Goal: Transaction & Acquisition: Purchase product/service

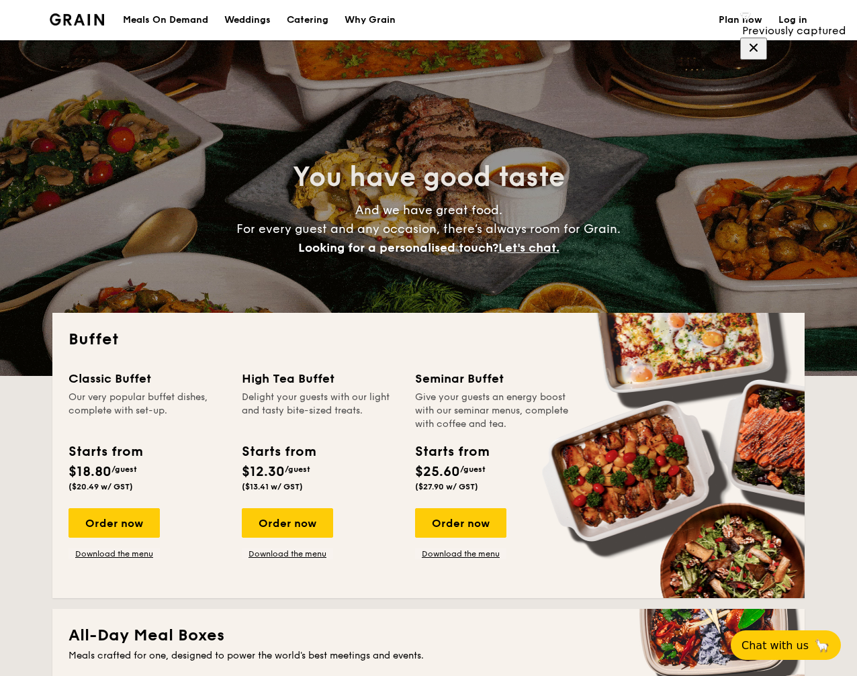
select select
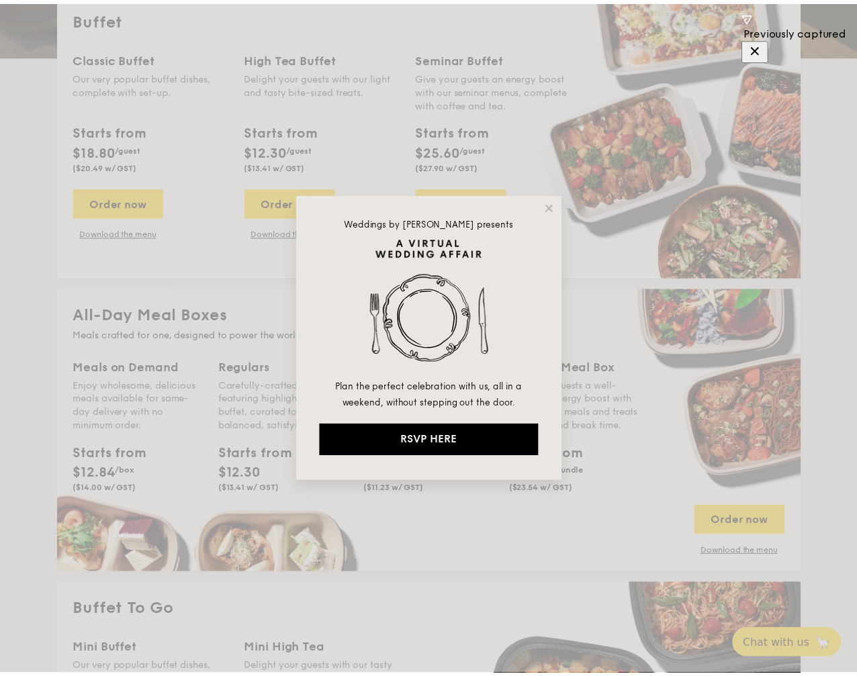
scroll to position [281, 0]
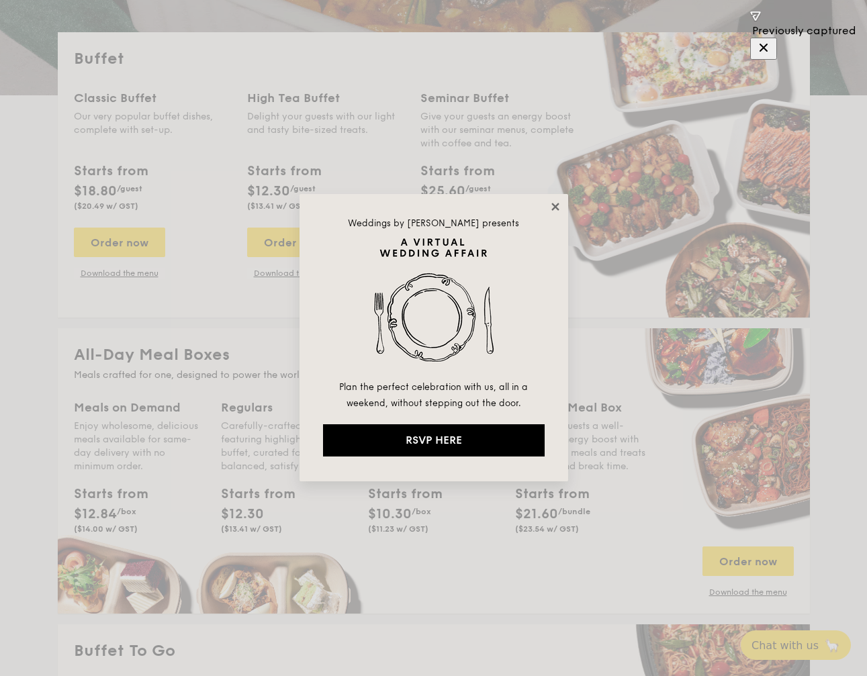
click at [557, 204] on icon at bounding box center [555, 206] width 7 height 7
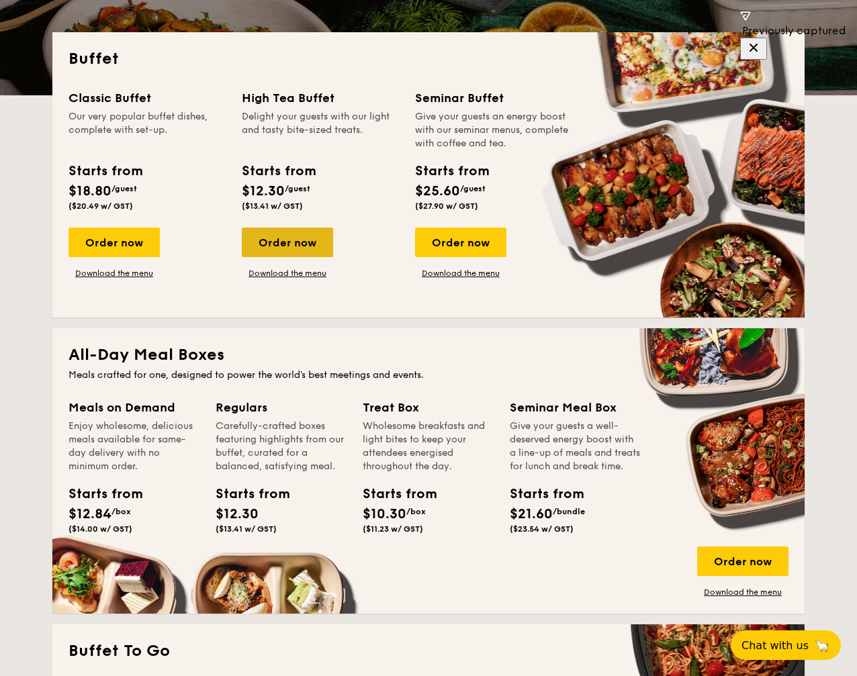
click at [310, 242] on div "Order now" at bounding box center [287, 243] width 91 height 30
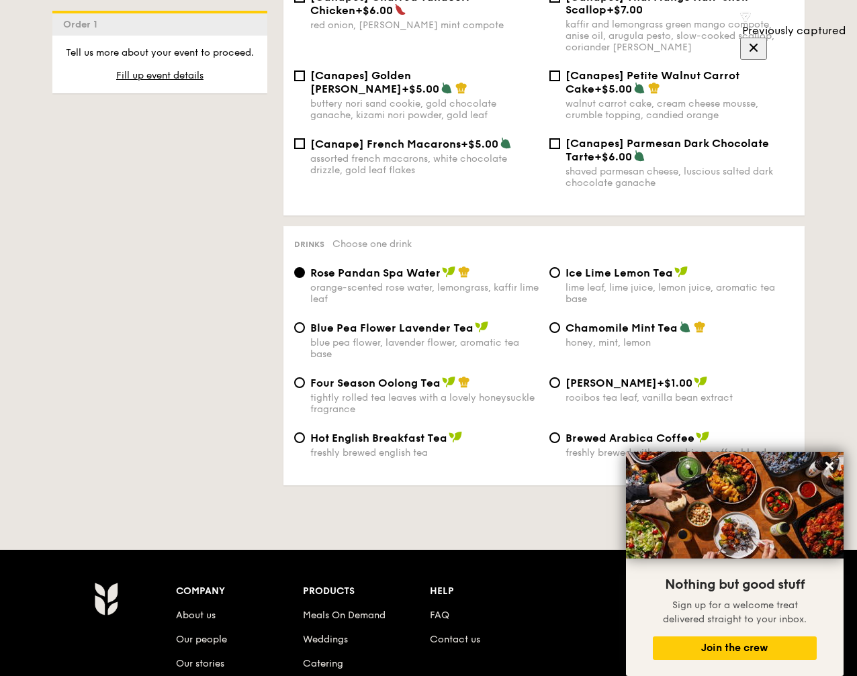
scroll to position [2064, 0]
click at [833, 464] on icon at bounding box center [830, 466] width 12 height 12
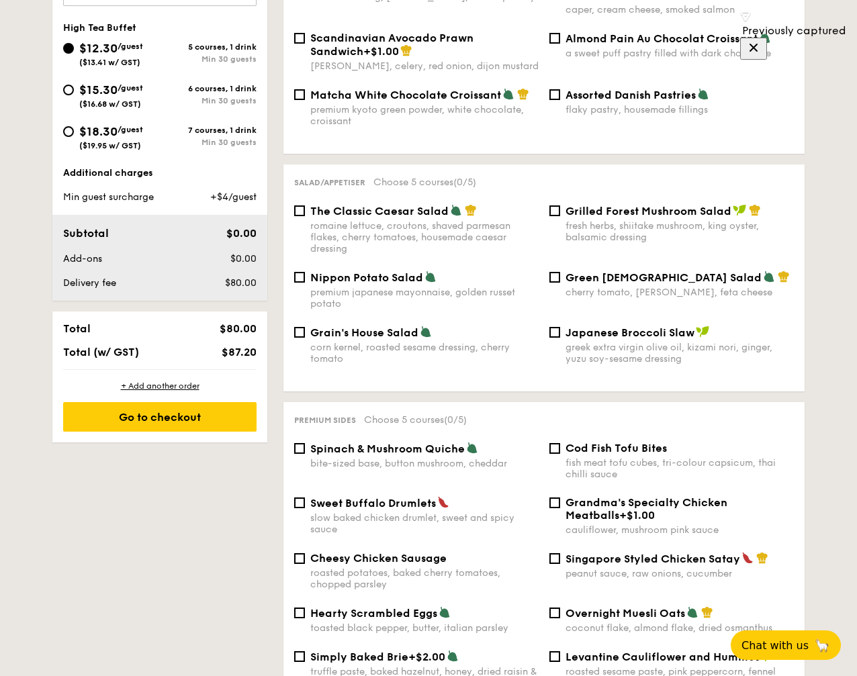
scroll to position [0, 0]
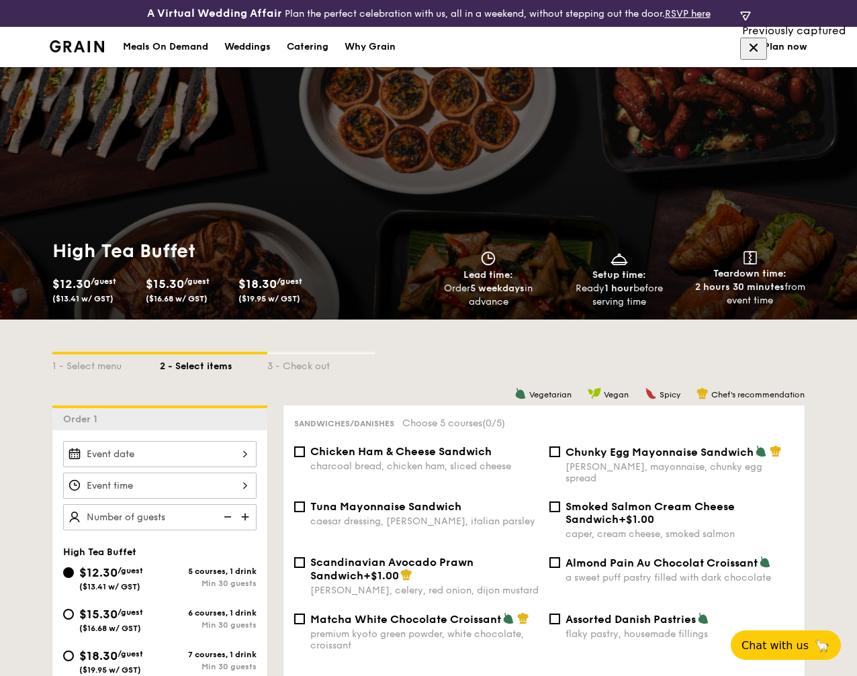
select select
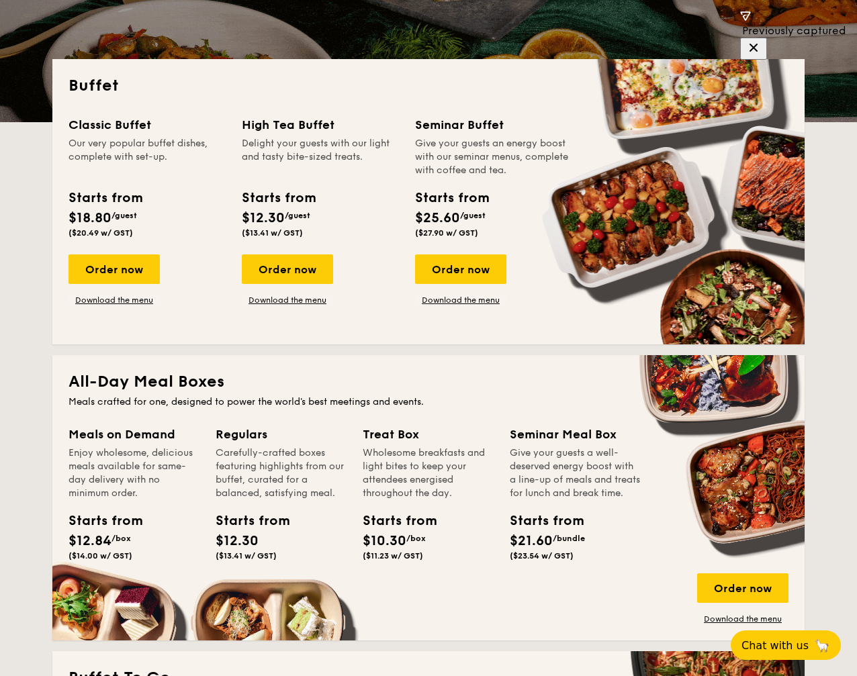
scroll to position [308, 0]
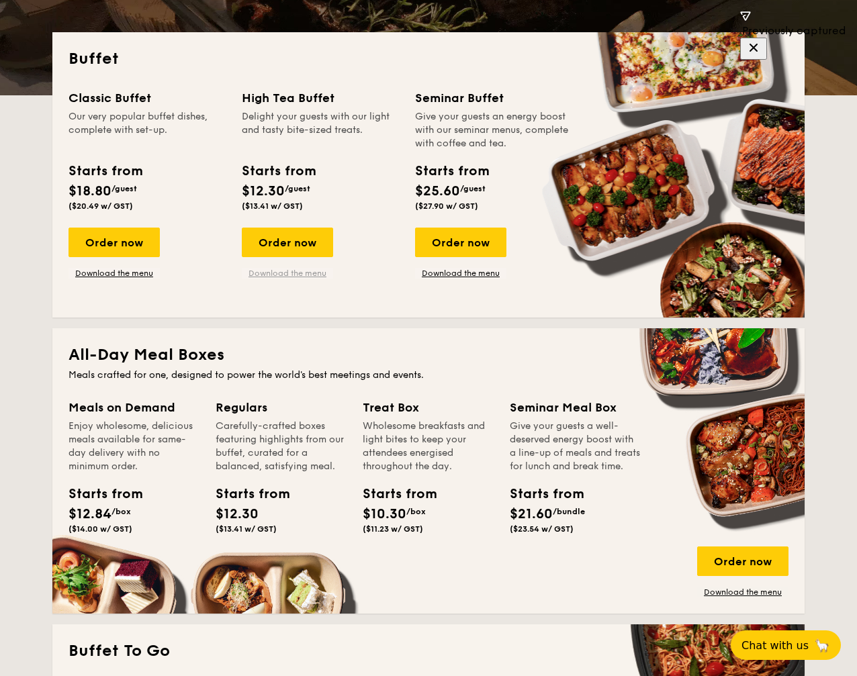
click at [298, 275] on link "Download the menu" at bounding box center [287, 273] width 91 height 11
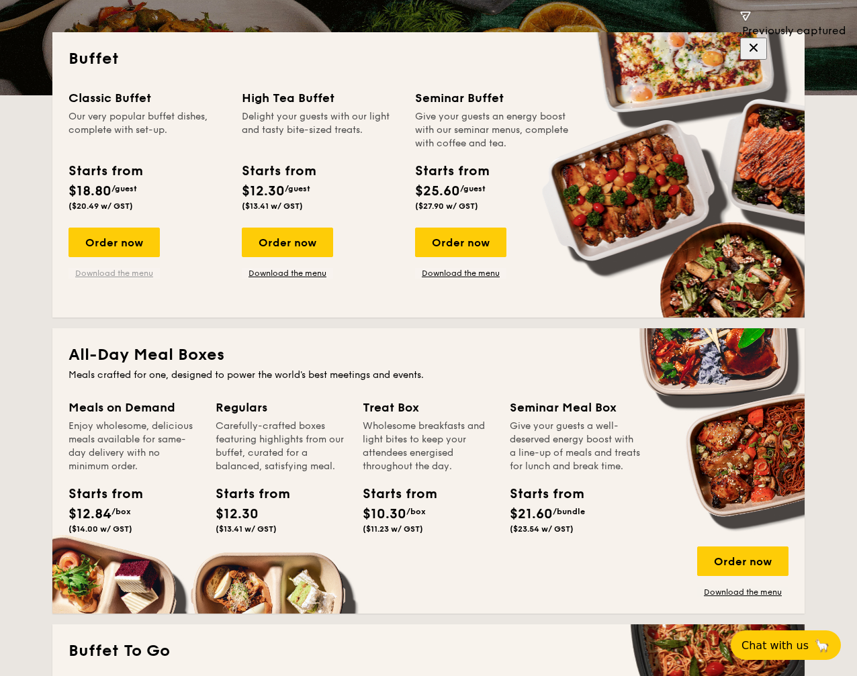
click at [124, 276] on link "Download the menu" at bounding box center [114, 273] width 91 height 11
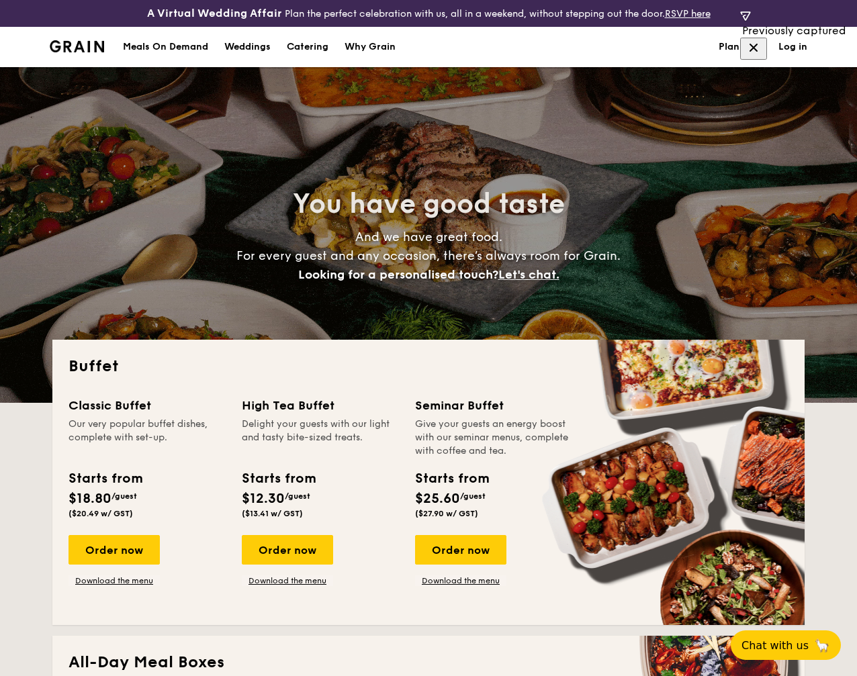
select select
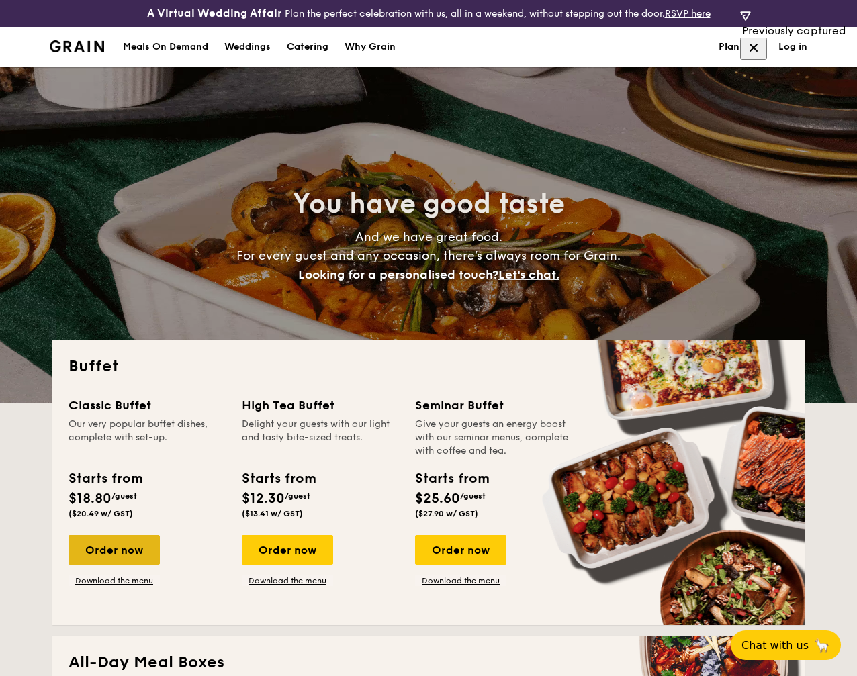
click at [128, 554] on div "Order now" at bounding box center [114, 550] width 91 height 30
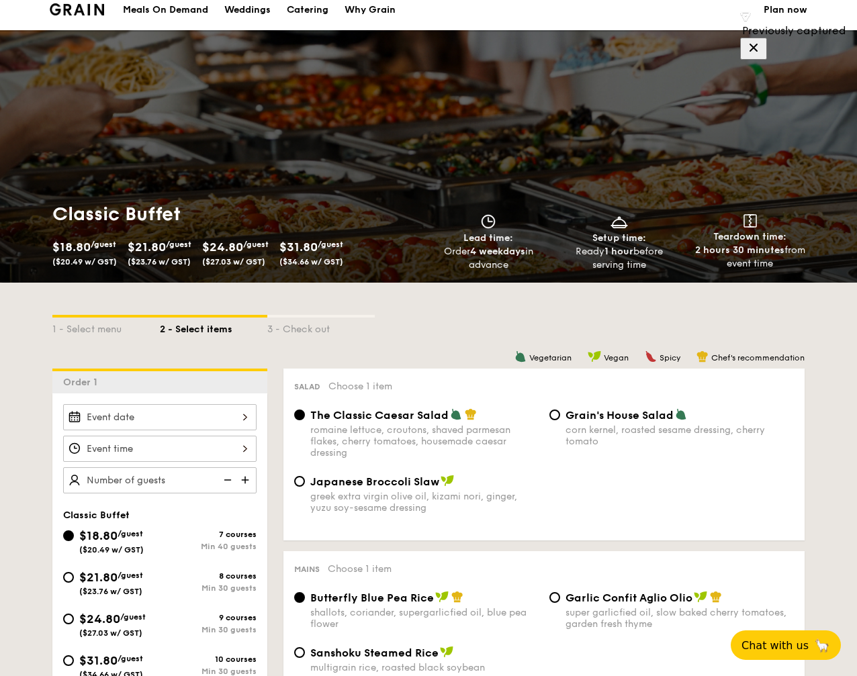
scroll to position [36, 0]
